Goal: Task Accomplishment & Management: Use online tool/utility

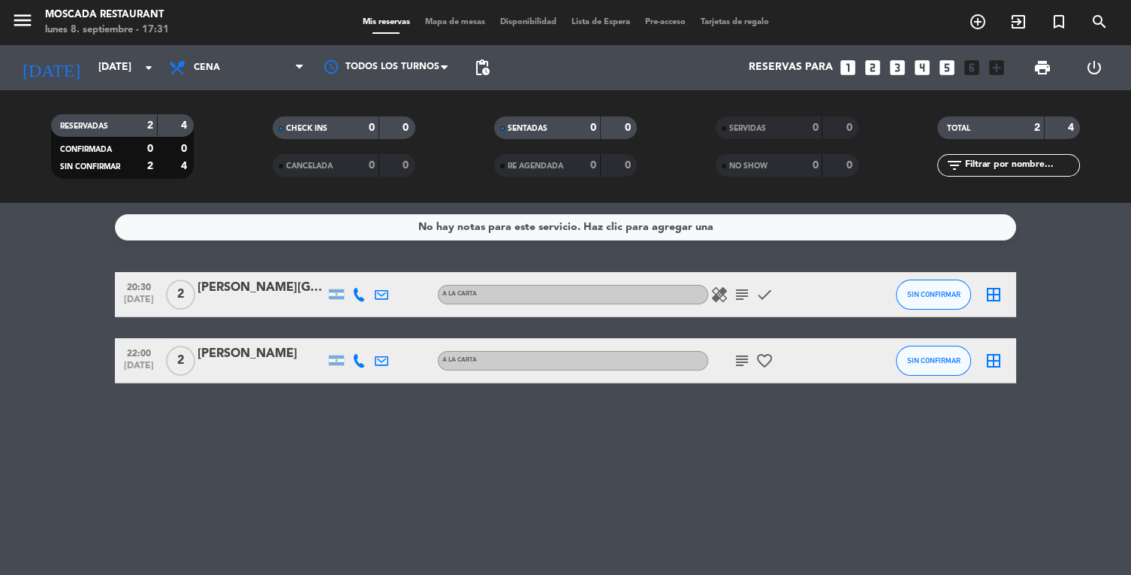
click at [721, 300] on icon "healing" at bounding box center [720, 294] width 18 height 18
click at [741, 291] on icon "subject" at bounding box center [742, 294] width 18 height 18
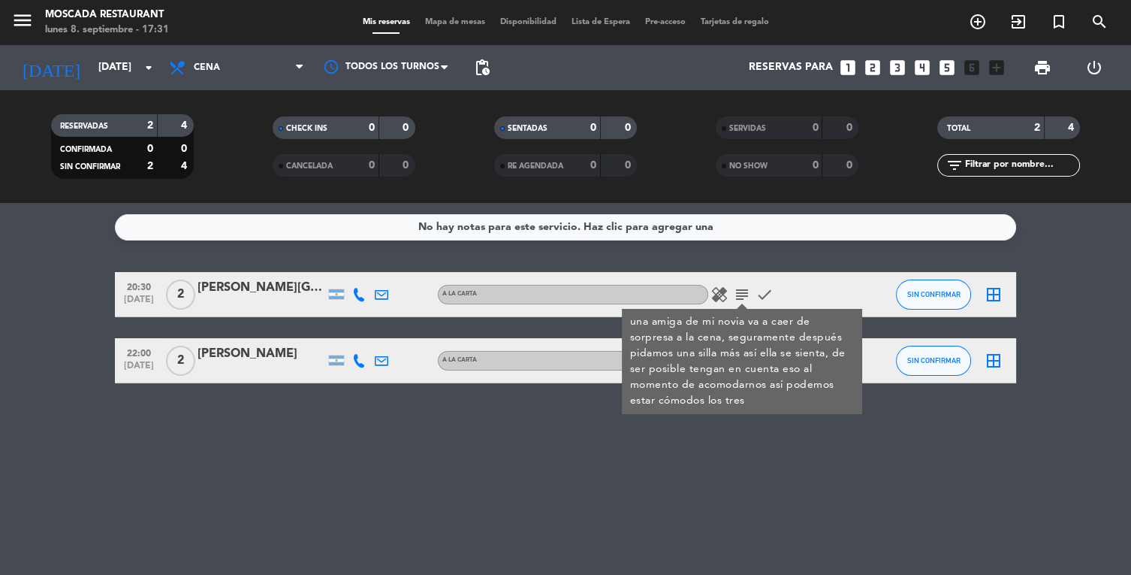
click at [726, 300] on icon "healing" at bounding box center [720, 294] width 18 height 18
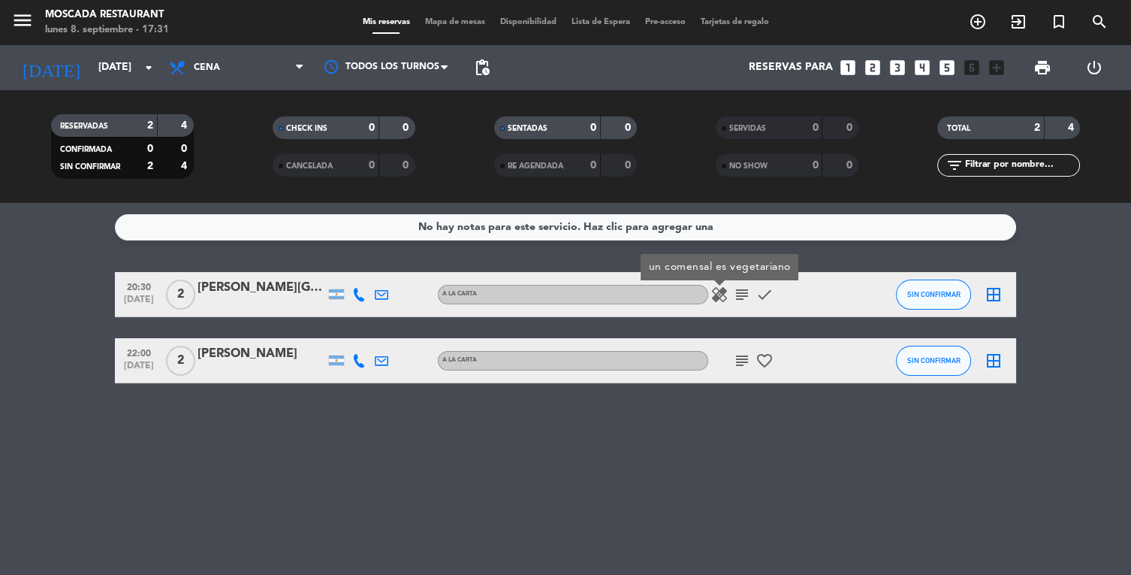
click at [771, 296] on icon "check" at bounding box center [765, 294] width 18 height 18
click at [771, 300] on icon "check" at bounding box center [765, 294] width 18 height 18
click at [740, 300] on icon "subject" at bounding box center [742, 294] width 18 height 18
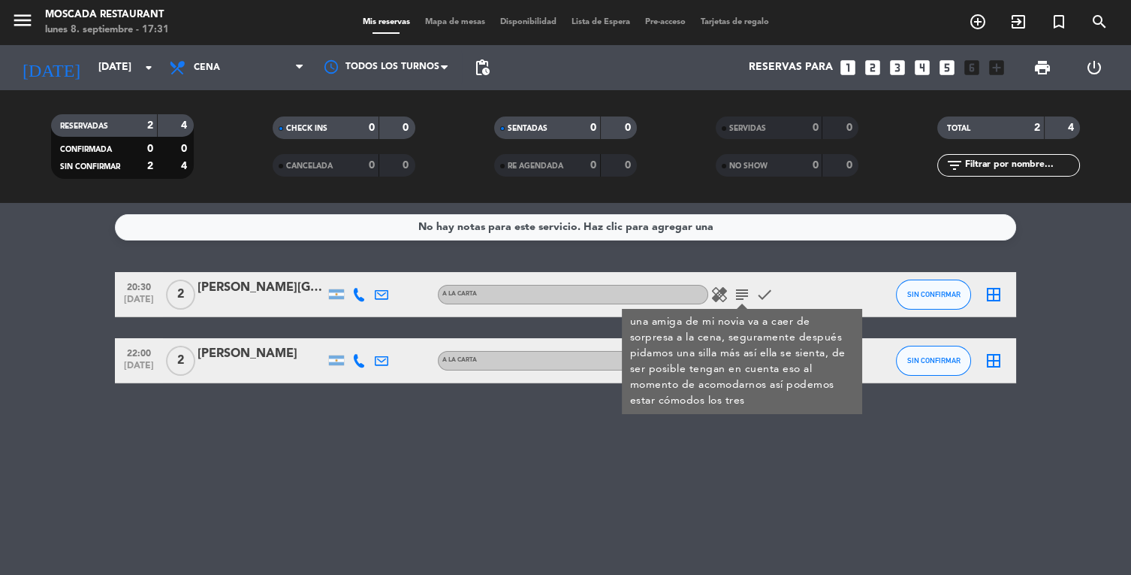
click at [642, 481] on div "No hay notas para este servicio. Haz clic para agregar una 20:30 [DATE] 2 [PERS…" at bounding box center [565, 389] width 1131 height 372
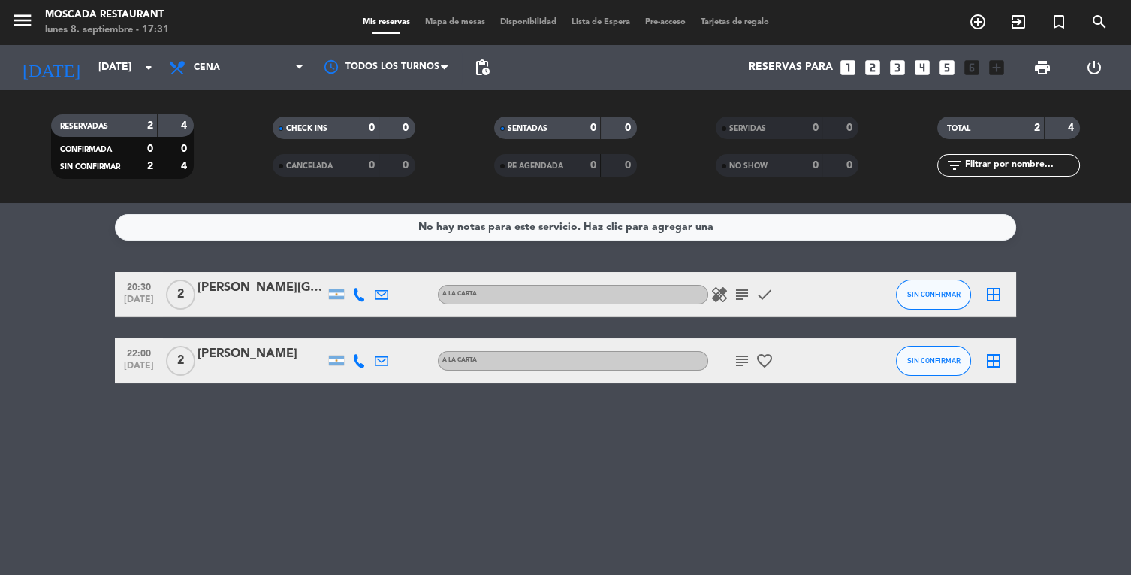
click at [743, 361] on icon "subject" at bounding box center [742, 361] width 18 height 18
click at [744, 363] on icon "subject" at bounding box center [742, 361] width 18 height 18
click at [768, 360] on icon "favorite_border" at bounding box center [765, 361] width 18 height 18
click at [765, 366] on icon "favorite_border" at bounding box center [765, 361] width 18 height 18
click at [994, 300] on icon "border_all" at bounding box center [994, 294] width 18 height 18
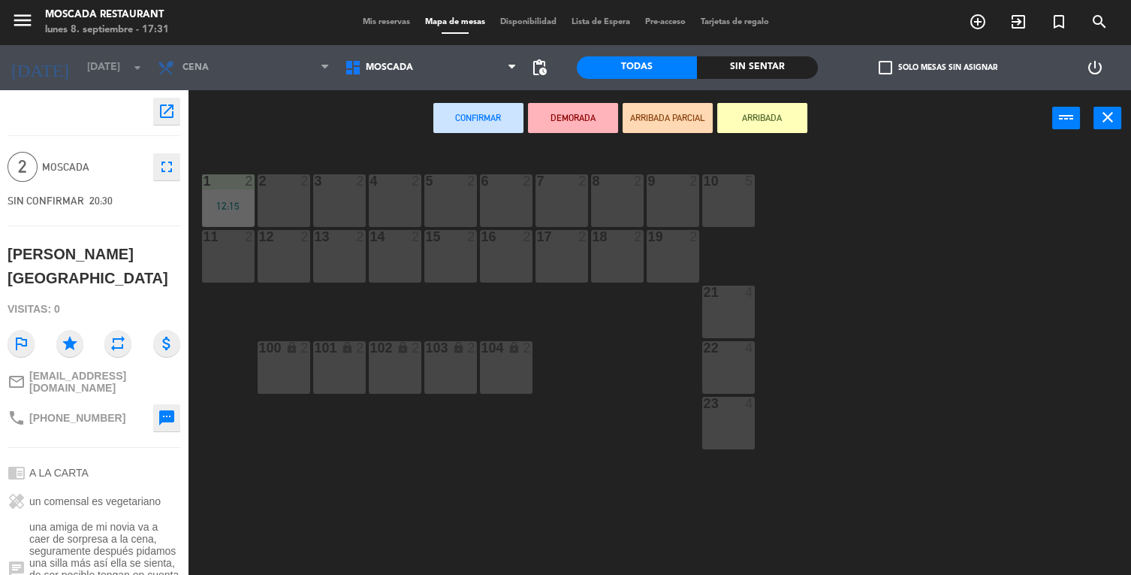
click at [751, 311] on div "21 4" at bounding box center [728, 311] width 53 height 53
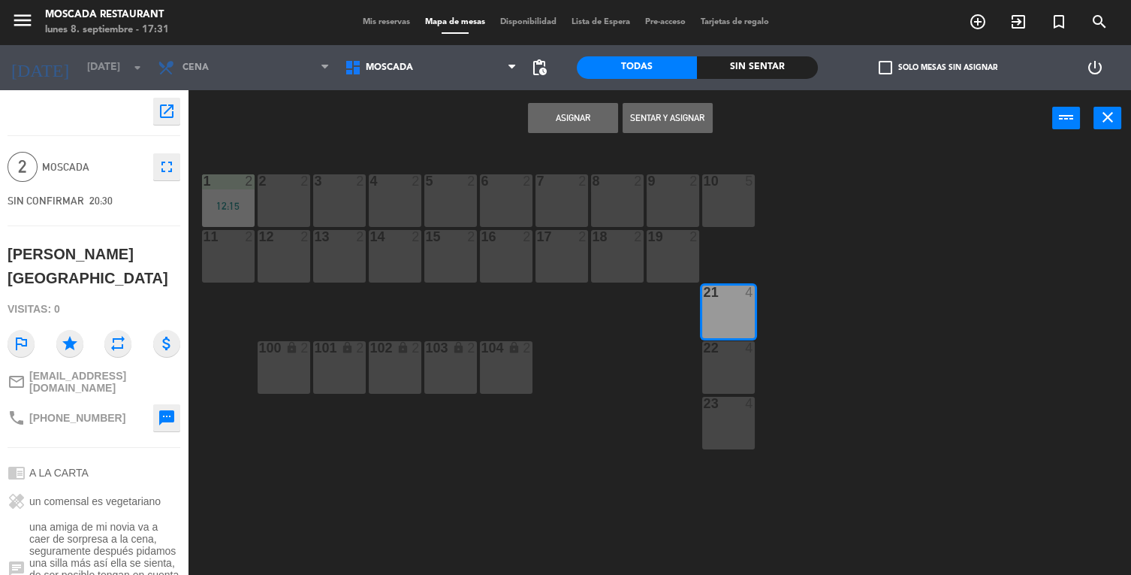
click at [569, 120] on button "Asignar" at bounding box center [573, 118] width 90 height 30
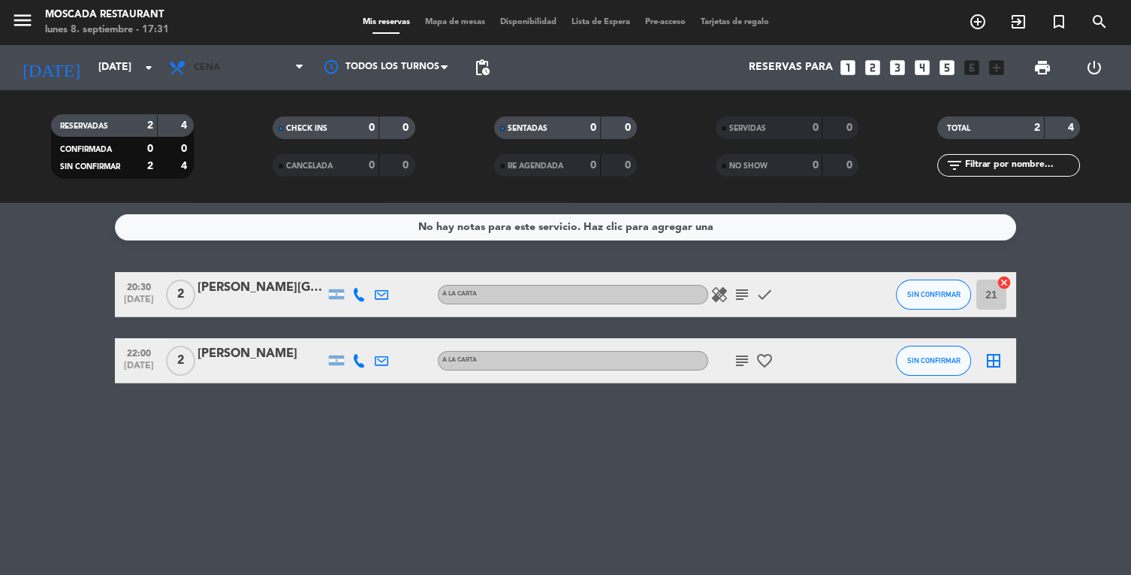
click at [240, 64] on span "Cena" at bounding box center [237, 67] width 150 height 33
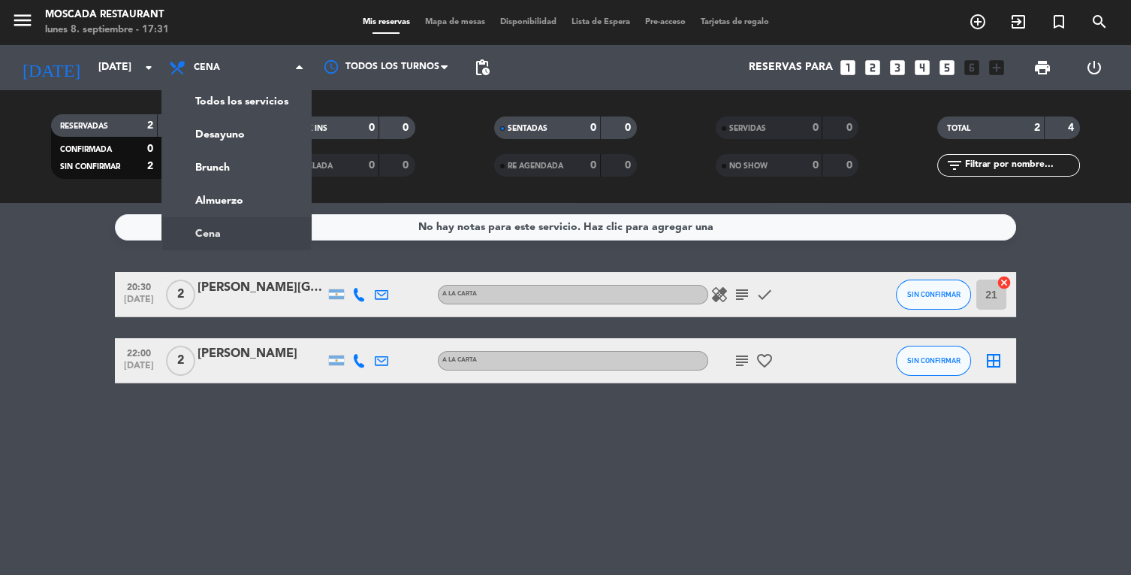
click at [252, 198] on div "menu Moscada Restaurant [DATE] 8. septiembre - 17:31 Mis reservas Mapa de mesas…" at bounding box center [565, 101] width 1131 height 203
